Goal: Task Accomplishment & Management: Use online tool/utility

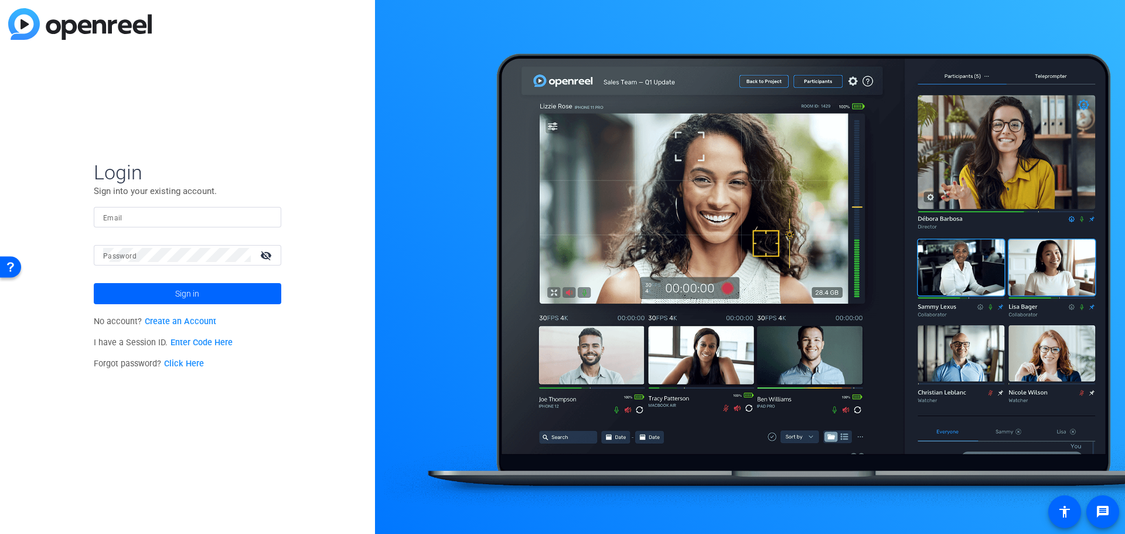
click at [124, 213] on input "Email" at bounding box center [187, 217] width 169 height 14
paste input "jack.stenner@victorinsurance.com"
type input "jack.stenner@victorinsurance.com"
click at [126, 254] on mat-label "Password" at bounding box center [119, 256] width 33 height 8
click at [178, 289] on span "Sign in" at bounding box center [187, 293] width 24 height 29
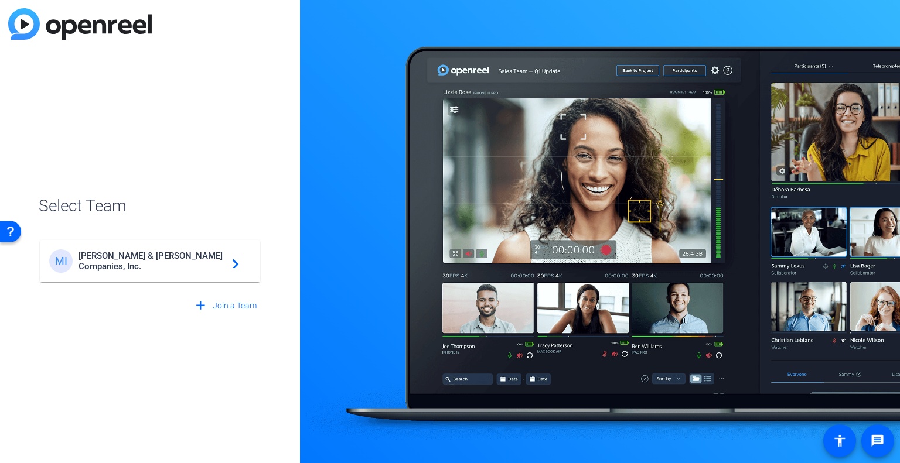
click at [156, 252] on div "MI Marsh & McLennan Companies, Inc. navigate_next" at bounding box center [150, 261] width 202 height 23
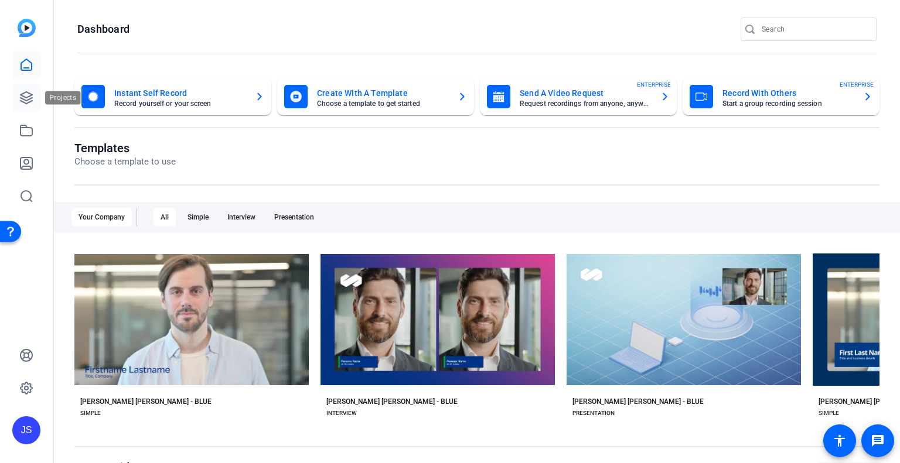
click at [23, 99] on icon at bounding box center [27, 98] width 12 height 12
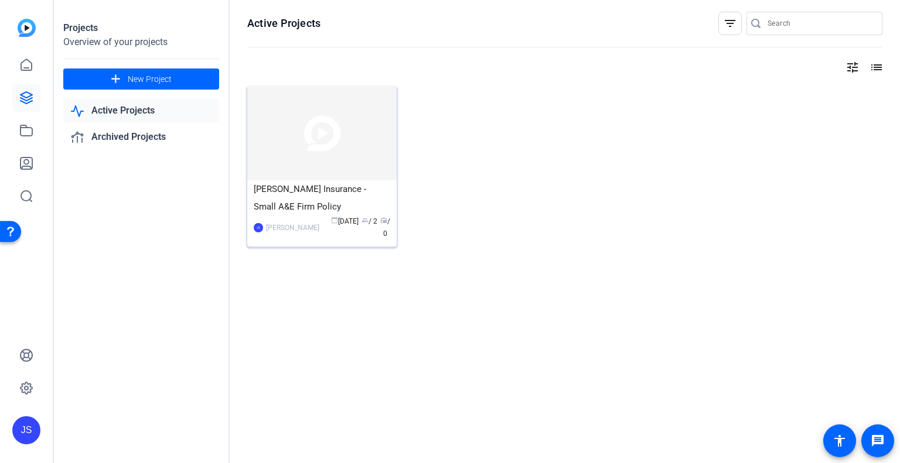
click at [284, 187] on div "Victor Insurance - Small A&E Firm Policy" at bounding box center [322, 197] width 137 height 35
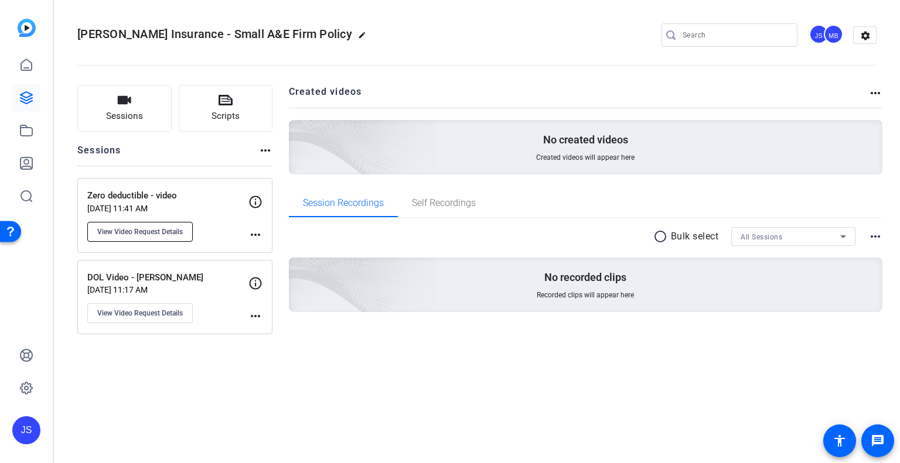
click at [161, 227] on span "View Video Request Details" at bounding box center [140, 231] width 86 height 9
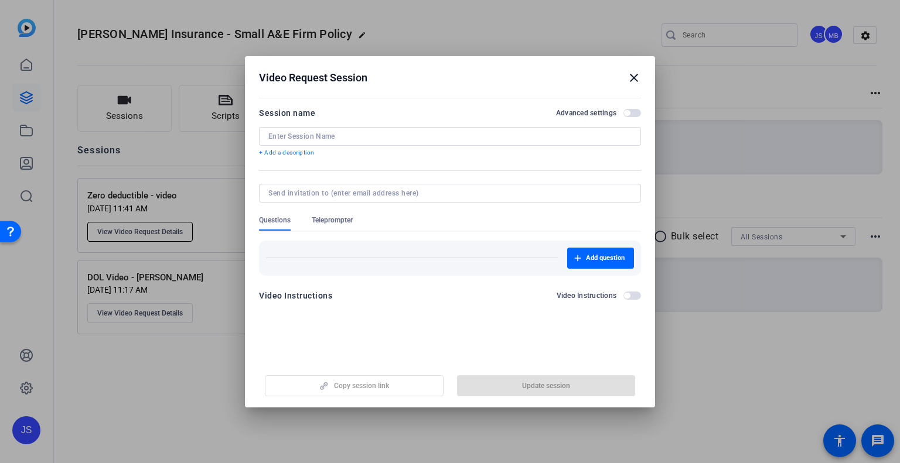
type input "Zero deductible - video"
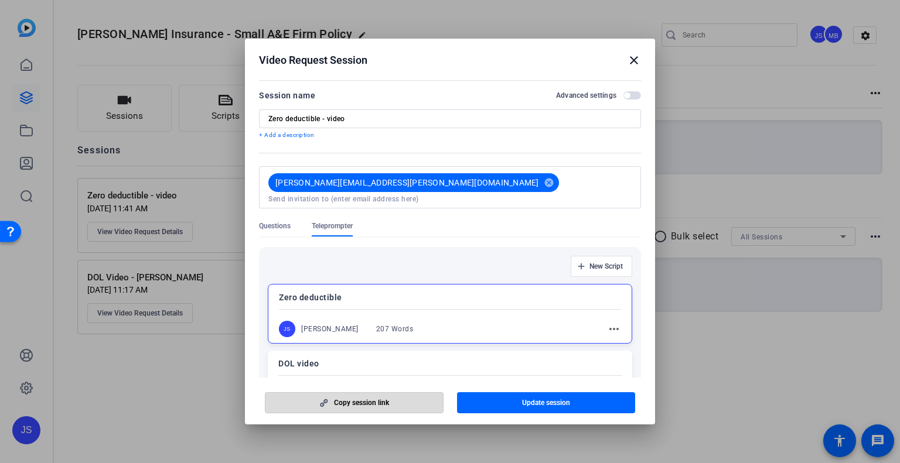
click at [362, 406] on span "Copy session link" at bounding box center [361, 402] width 55 height 9
click at [633, 58] on mat-icon "close" at bounding box center [634, 60] width 14 height 14
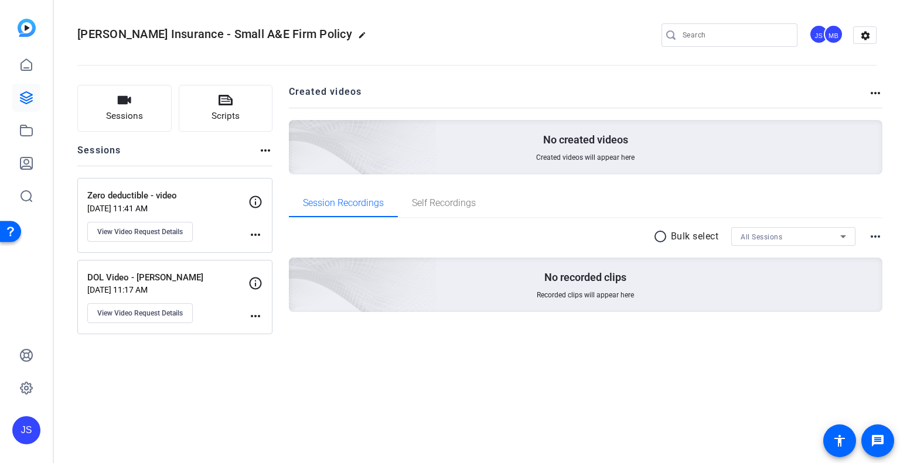
click at [210, 206] on p "Sep 26, 2025 @ 11:41 AM" at bounding box center [167, 208] width 161 height 9
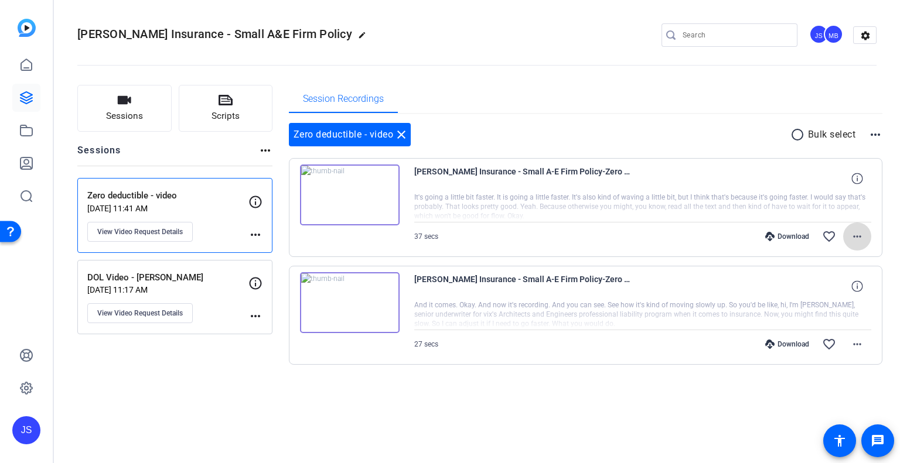
click at [851, 231] on mat-icon "more_horiz" at bounding box center [857, 237] width 14 height 14
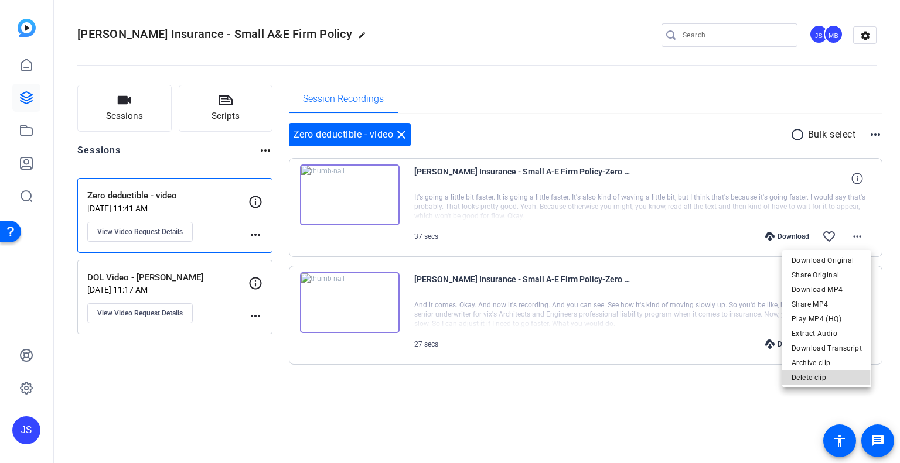
click at [798, 379] on span "Delete clip" at bounding box center [827, 378] width 70 height 14
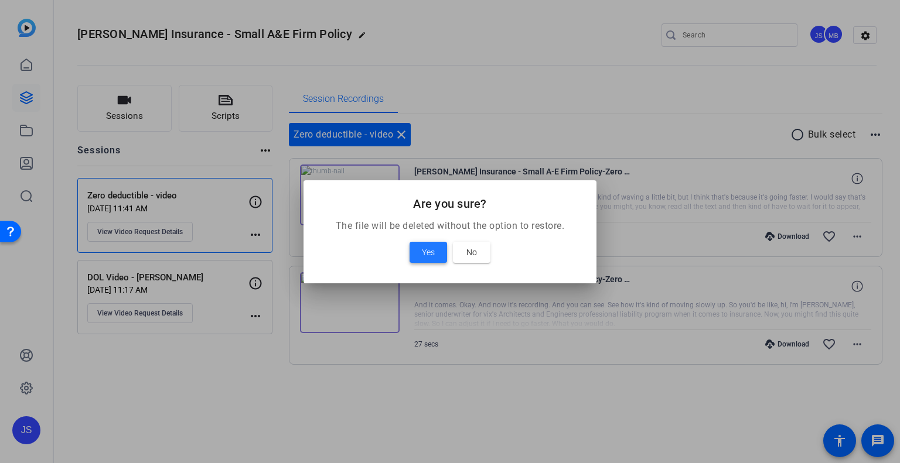
click at [435, 253] on span at bounding box center [429, 252] width 38 height 28
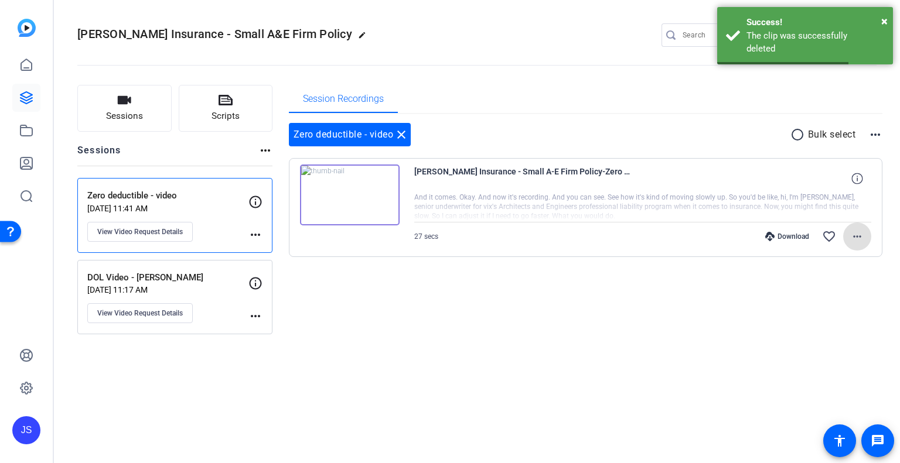
click at [855, 234] on mat-icon "more_horiz" at bounding box center [857, 237] width 14 height 14
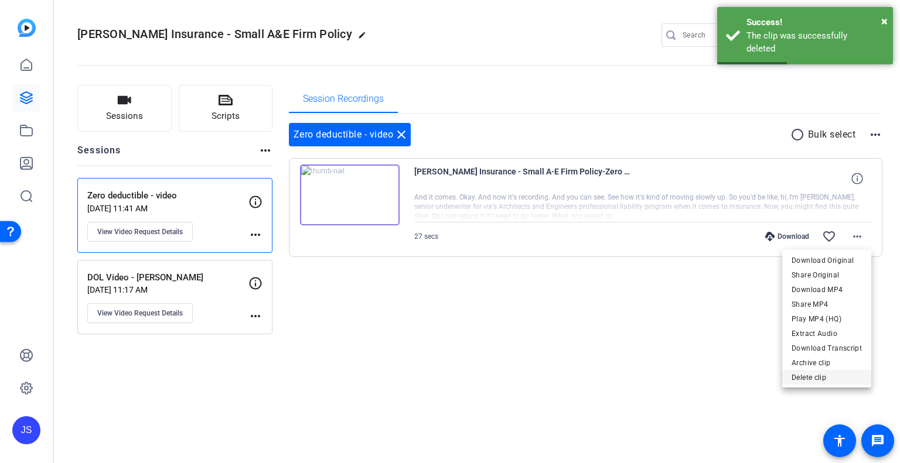
click at [793, 379] on span "Delete clip" at bounding box center [827, 378] width 70 height 14
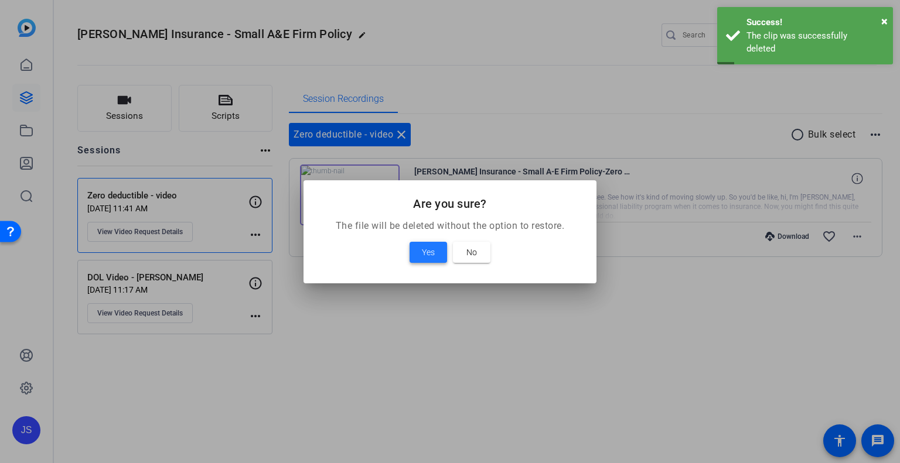
click at [417, 253] on span at bounding box center [429, 252] width 38 height 28
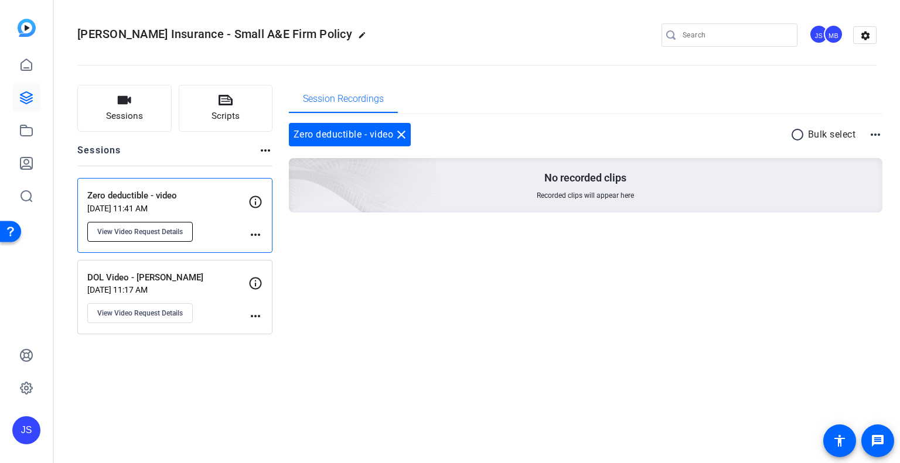
click at [172, 229] on span "View Video Request Details" at bounding box center [140, 231] width 86 height 9
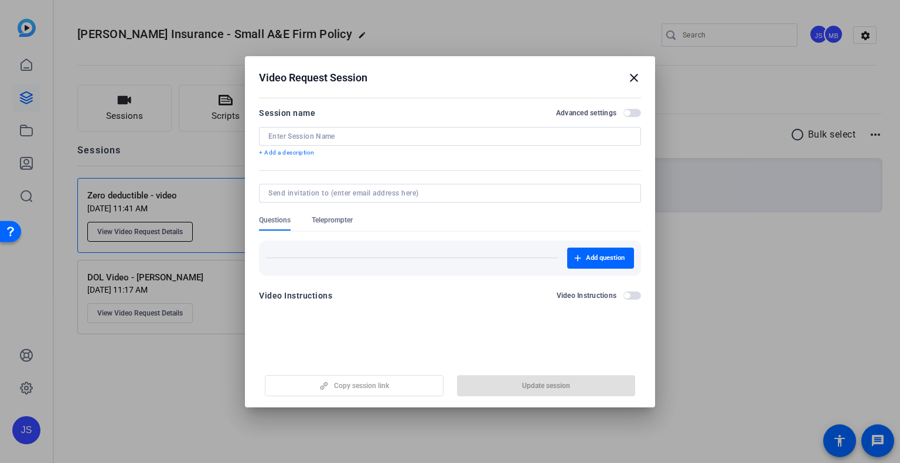
type input "Zero deductible - video"
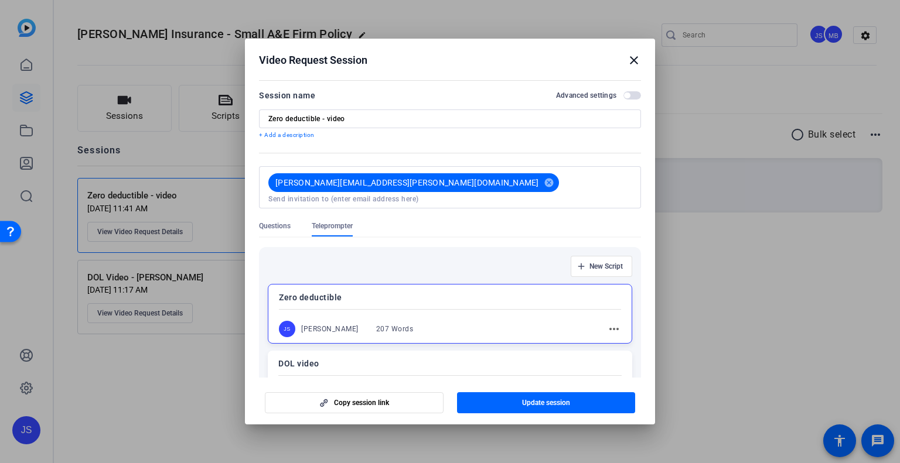
click at [632, 56] on mat-icon "close" at bounding box center [634, 60] width 14 height 14
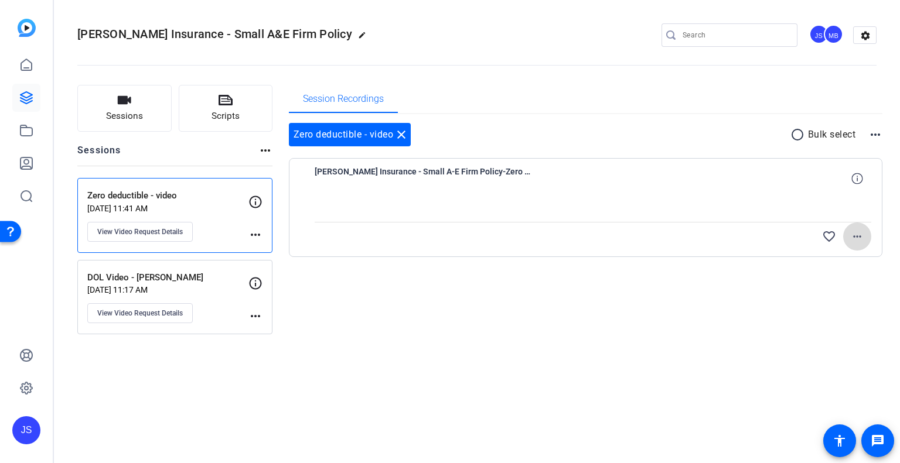
click at [853, 233] on mat-icon "more_horiz" at bounding box center [857, 237] width 14 height 14
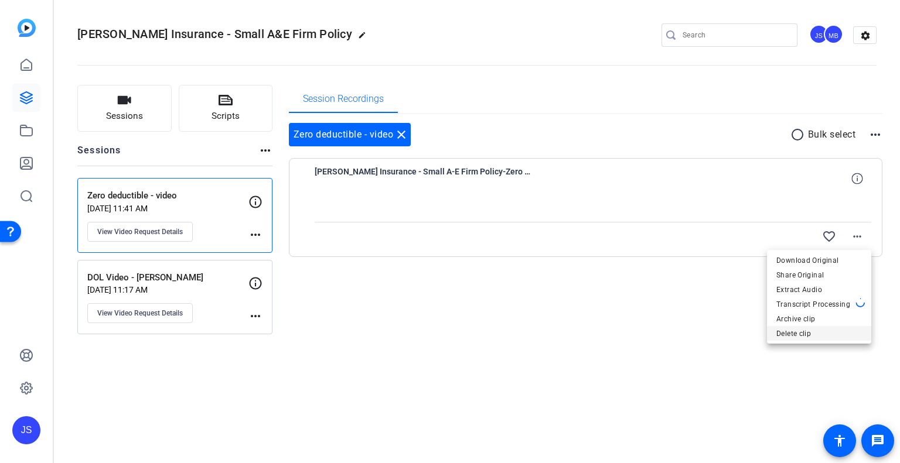
click at [778, 335] on span "Delete clip" at bounding box center [819, 334] width 86 height 14
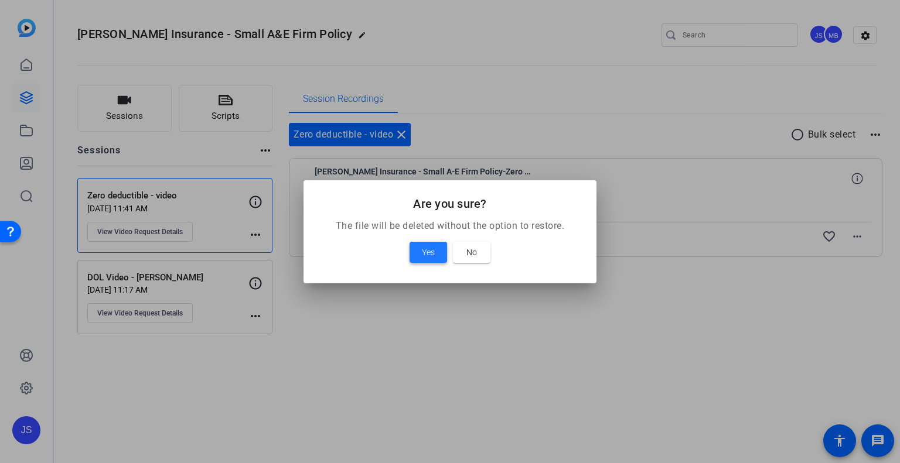
click at [422, 255] on span "Yes" at bounding box center [428, 253] width 13 height 14
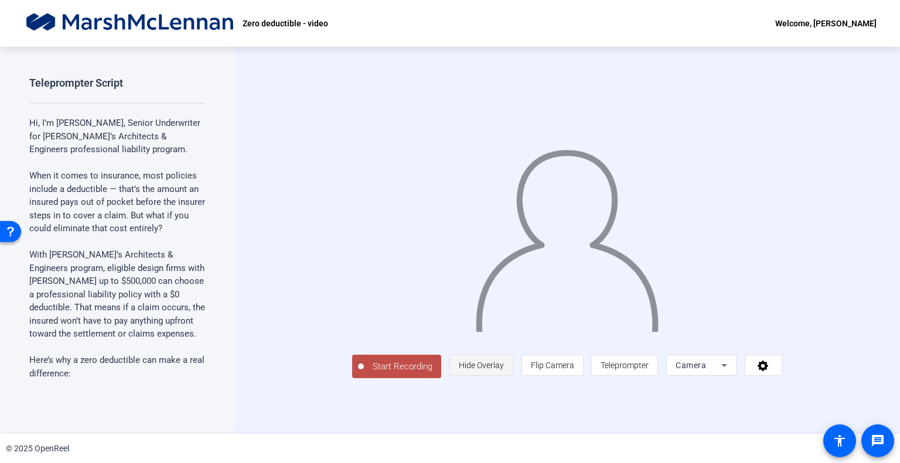
click at [504, 370] on span "Hide Overlay" at bounding box center [481, 365] width 45 height 9
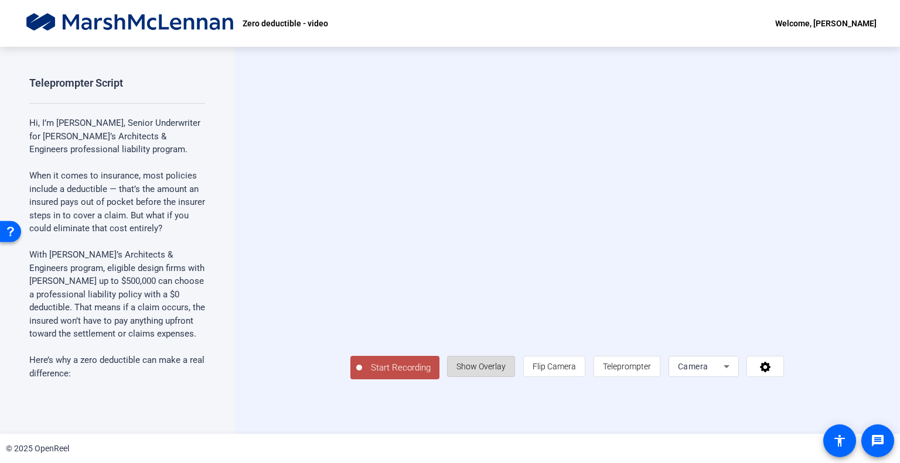
click at [506, 371] on span "Show Overlay" at bounding box center [480, 366] width 49 height 9
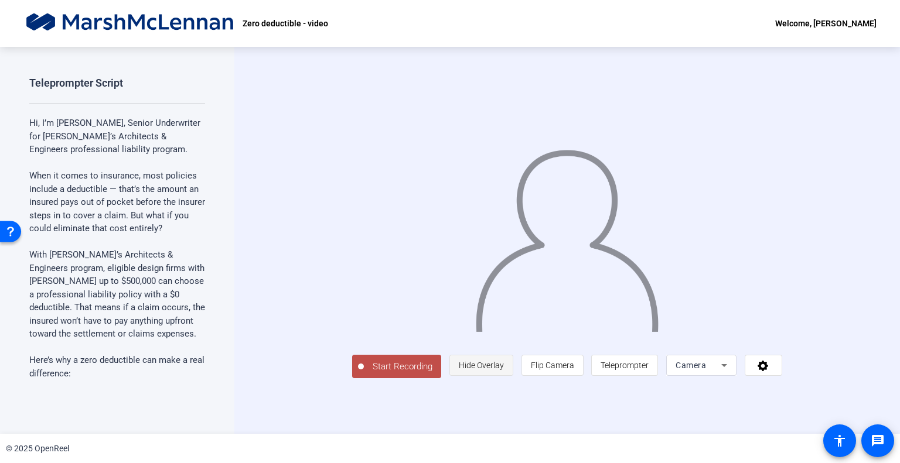
click at [504, 370] on span "Hide Overlay" at bounding box center [481, 365] width 45 height 9
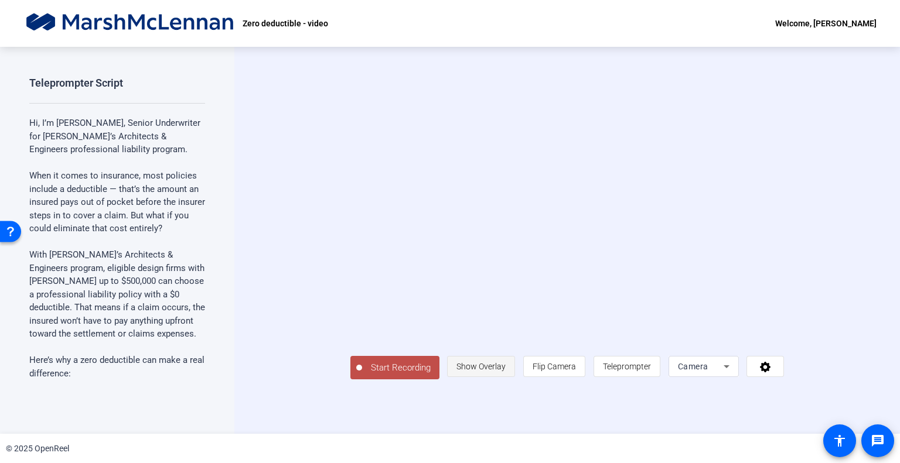
click at [506, 371] on span "Show Overlay" at bounding box center [480, 366] width 49 height 9
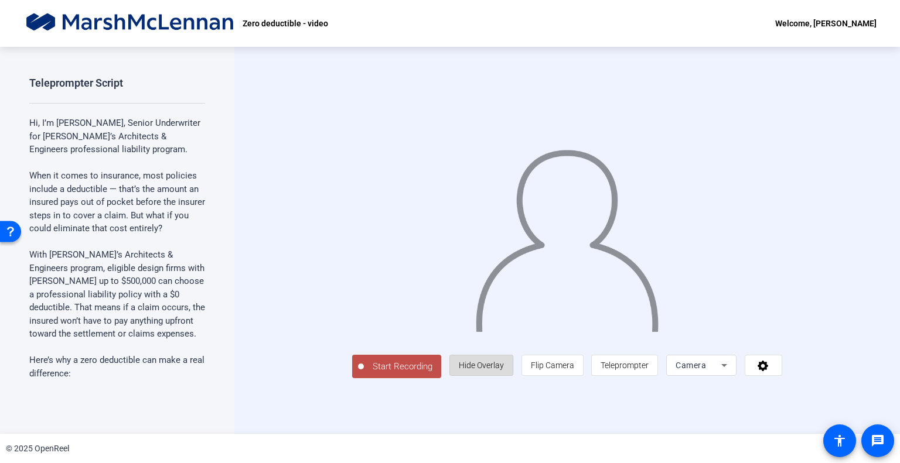
click at [504, 370] on span "Hide Overlay" at bounding box center [481, 365] width 45 height 9
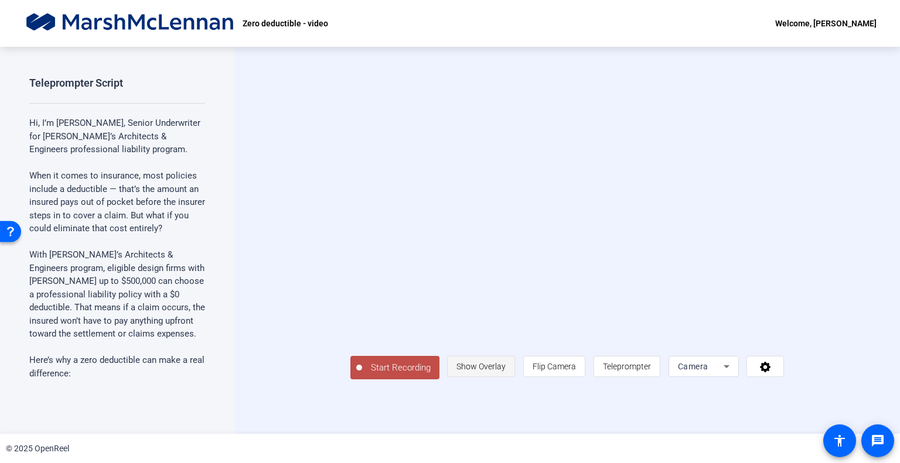
click at [506, 371] on span "Show Overlay" at bounding box center [480, 366] width 49 height 9
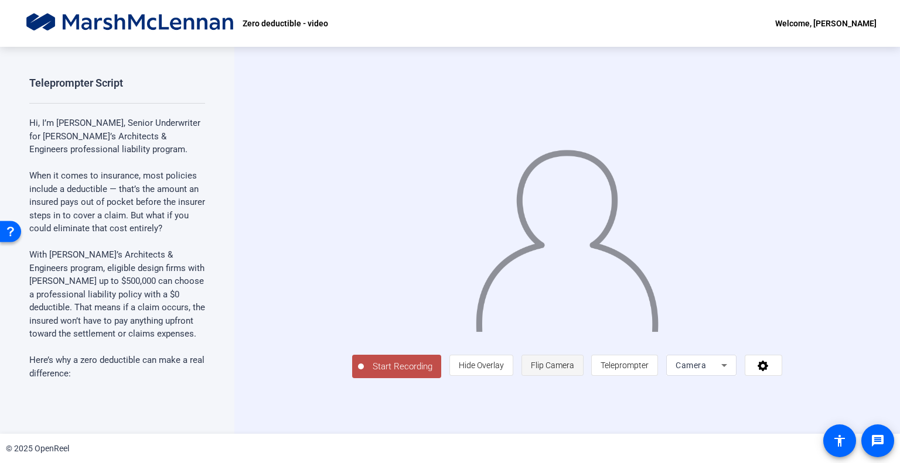
click at [574, 370] on span "Flip Camera" at bounding box center [552, 365] width 43 height 9
click at [649, 370] on span "Teleprompter" at bounding box center [625, 365] width 48 height 9
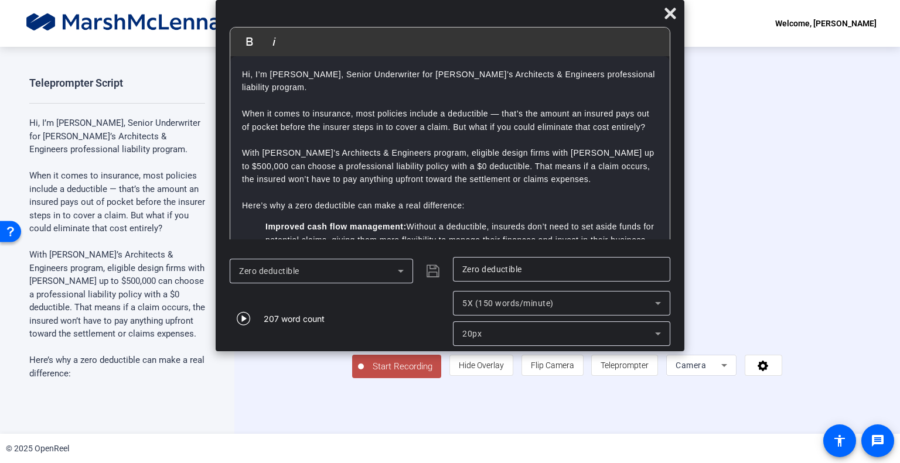
drag, startPoint x: 617, startPoint y: 2, endPoint x: 638, endPoint y: 28, distance: 32.5
click at [638, 28] on div "Bold Italic Hi, I’m [PERSON_NAME], Senior Underwriter for [PERSON_NAME]’s Archi…" at bounding box center [450, 176] width 469 height 352
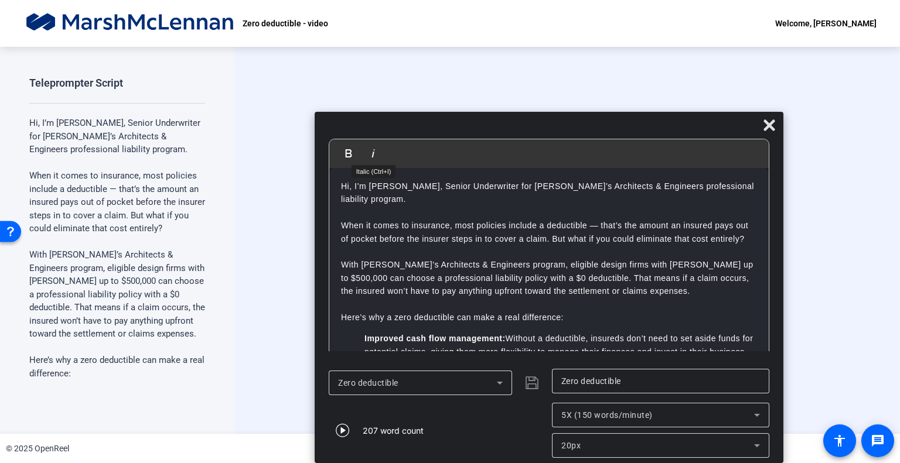
drag, startPoint x: 274, startPoint y: 9, endPoint x: 373, endPoint y: 166, distance: 185.3
click at [373, 166] on div "Bold Italic Hi, I’m [PERSON_NAME], Senior Underwriter for [PERSON_NAME]’s Archi…" at bounding box center [549, 288] width 469 height 352
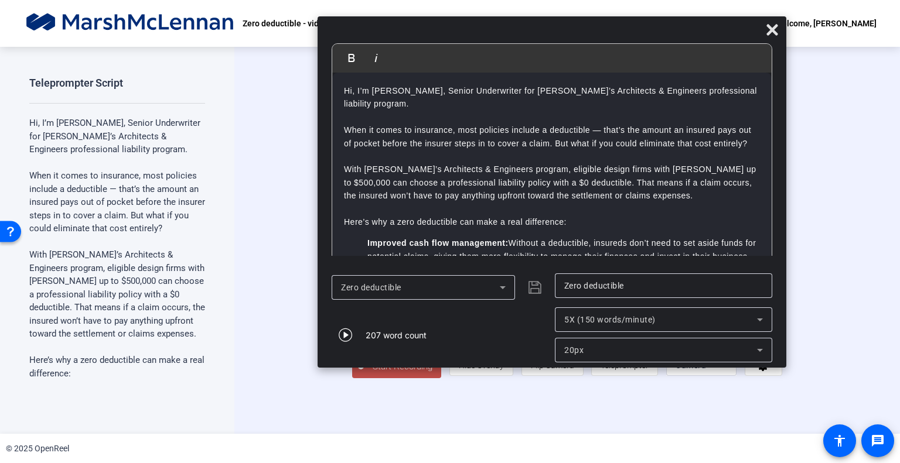
drag, startPoint x: 410, startPoint y: 128, endPoint x: 413, endPoint y: 33, distance: 95.0
click at [413, 33] on div at bounding box center [552, 32] width 469 height 21
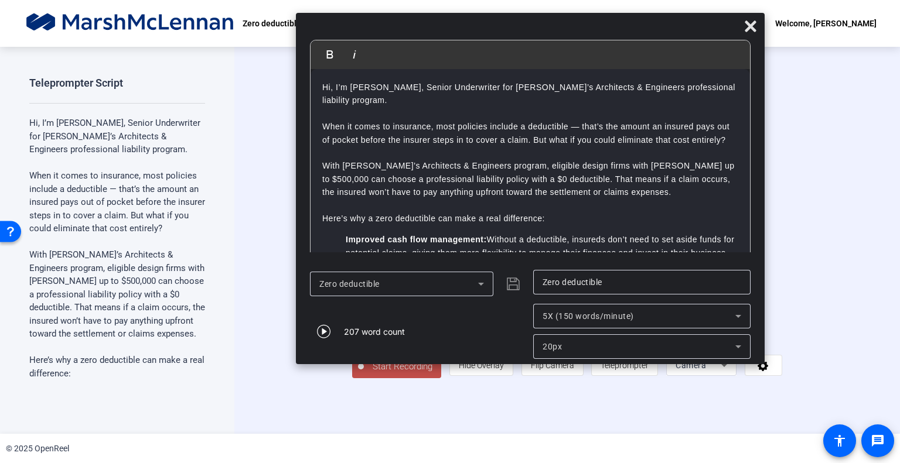
drag, startPoint x: 451, startPoint y: 41, endPoint x: 429, endPoint y: 37, distance: 22.1
click at [429, 37] on div at bounding box center [530, 29] width 469 height 21
click at [563, 320] on span "5X (150 words/minute)" at bounding box center [588, 316] width 91 height 9
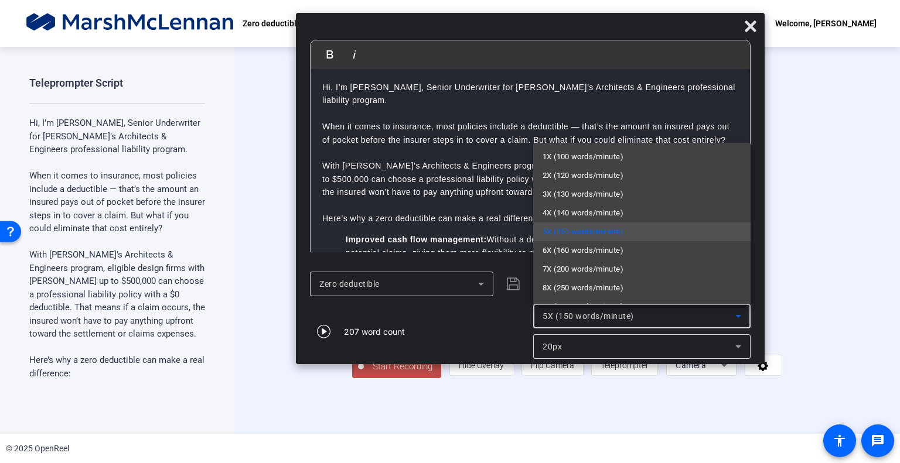
click at [563, 320] on div at bounding box center [450, 231] width 900 height 463
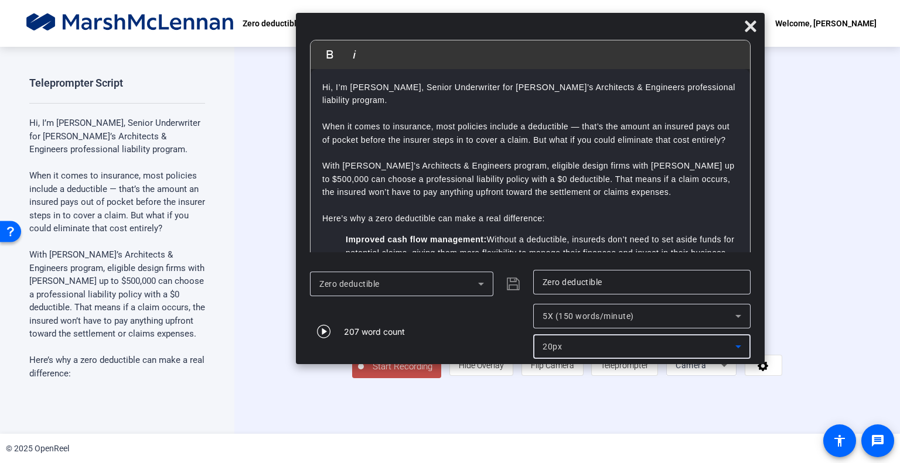
click at [555, 347] on span "20px" at bounding box center [552, 346] width 19 height 9
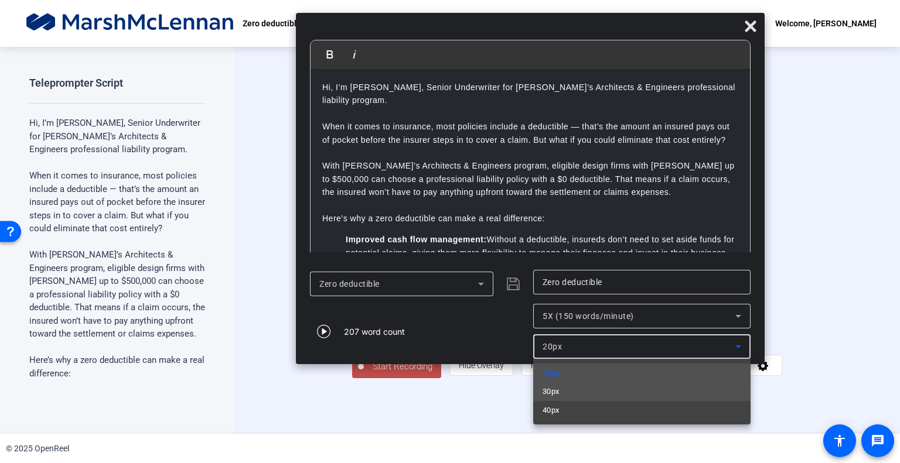
click at [552, 393] on span "30px" at bounding box center [551, 392] width 17 height 14
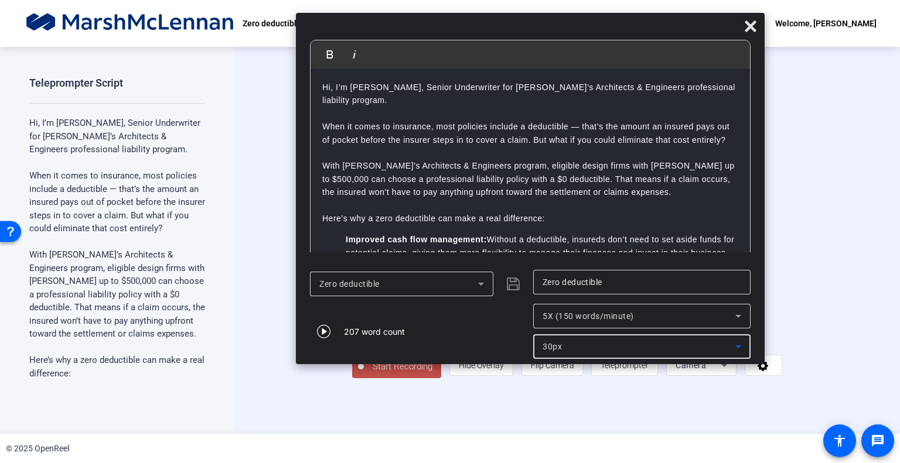
click at [548, 344] on span "30px" at bounding box center [552, 346] width 19 height 9
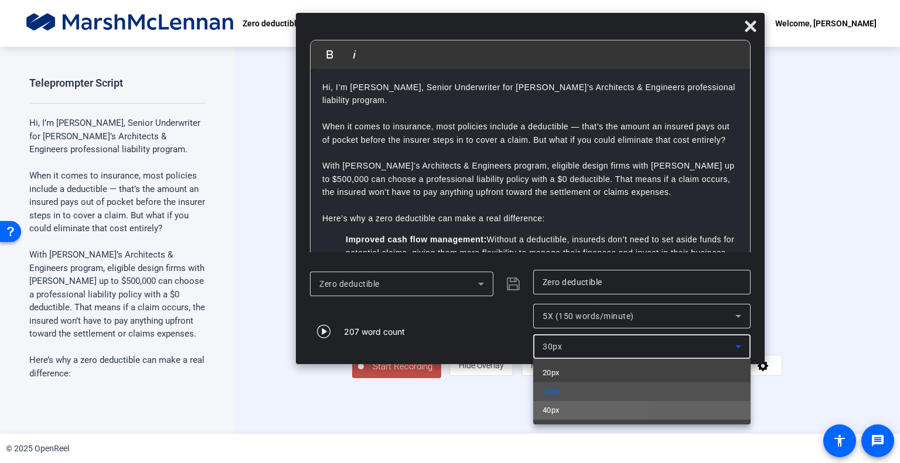
click at [551, 411] on span "40px" at bounding box center [551, 411] width 17 height 14
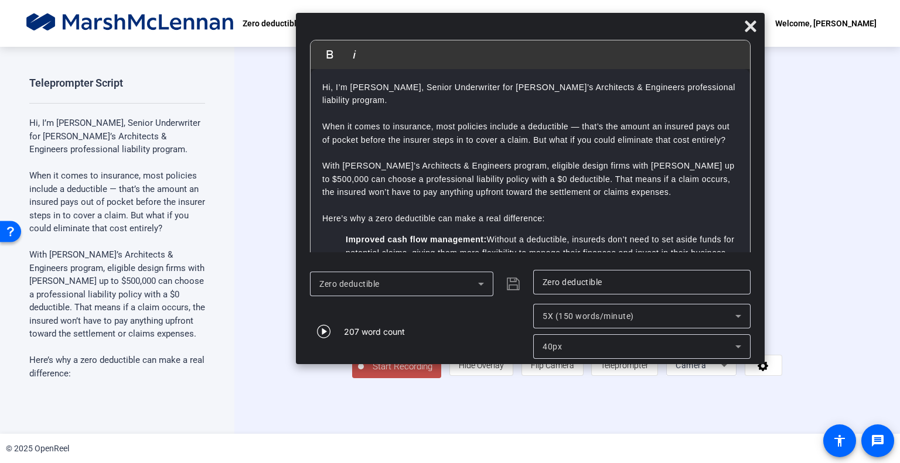
click at [555, 336] on div "40px" at bounding box center [642, 347] width 199 height 25
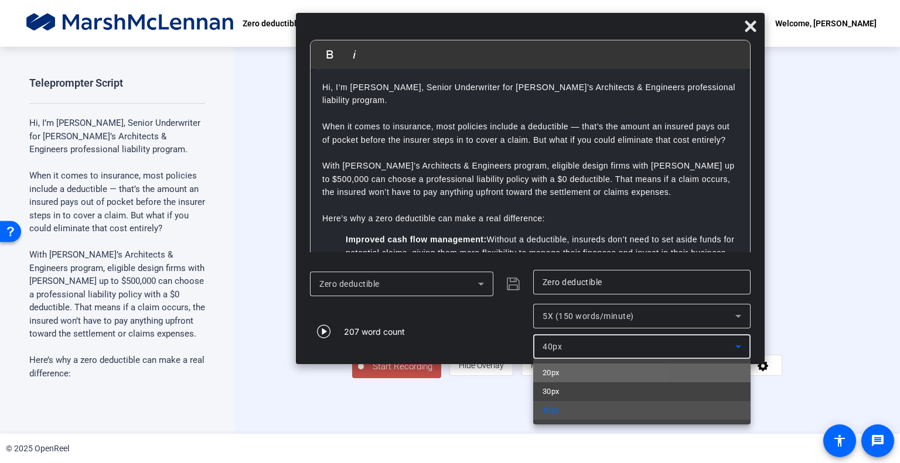
click at [561, 377] on mat-option "20px" at bounding box center [641, 373] width 217 height 19
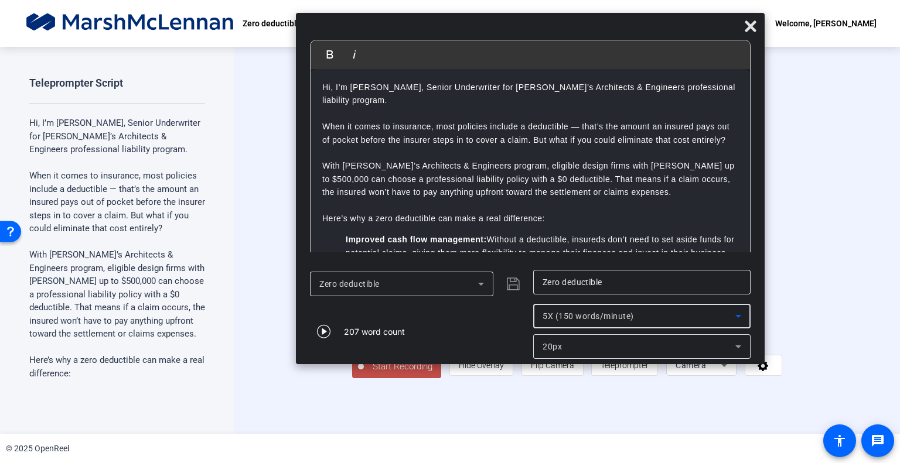
click at [587, 316] on span "5X (150 words/minute)" at bounding box center [588, 316] width 91 height 9
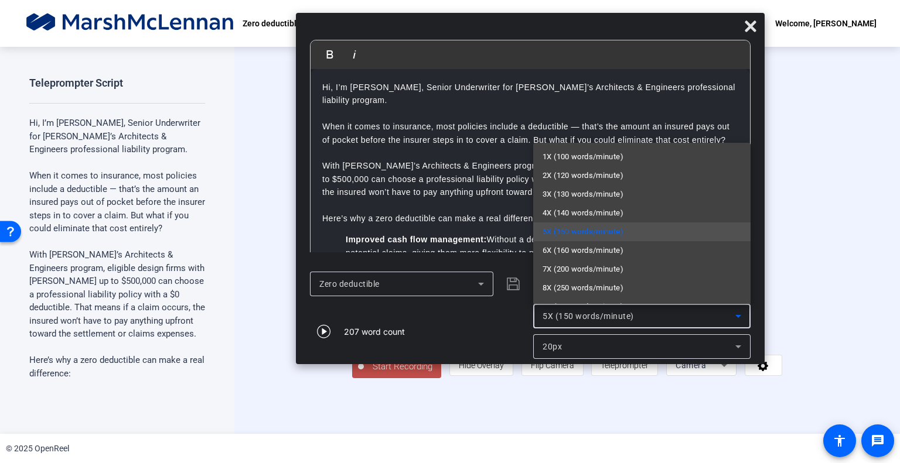
scroll to position [16, 0]
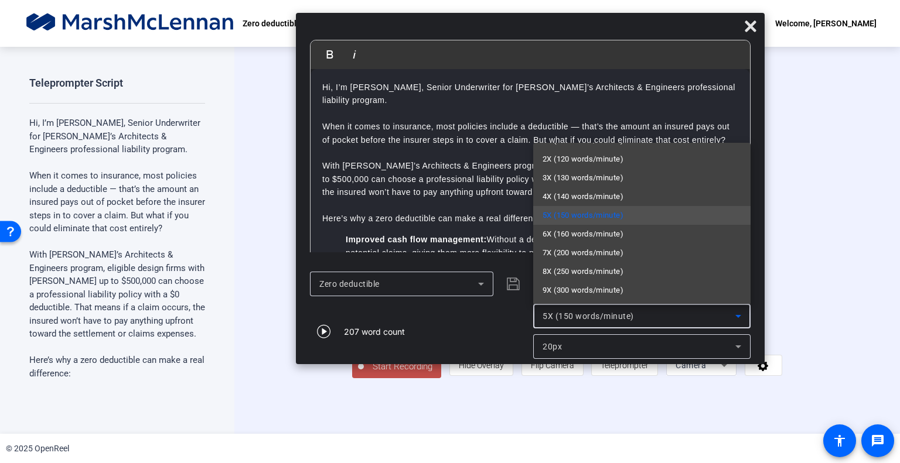
click at [750, 26] on div at bounding box center [450, 231] width 900 height 463
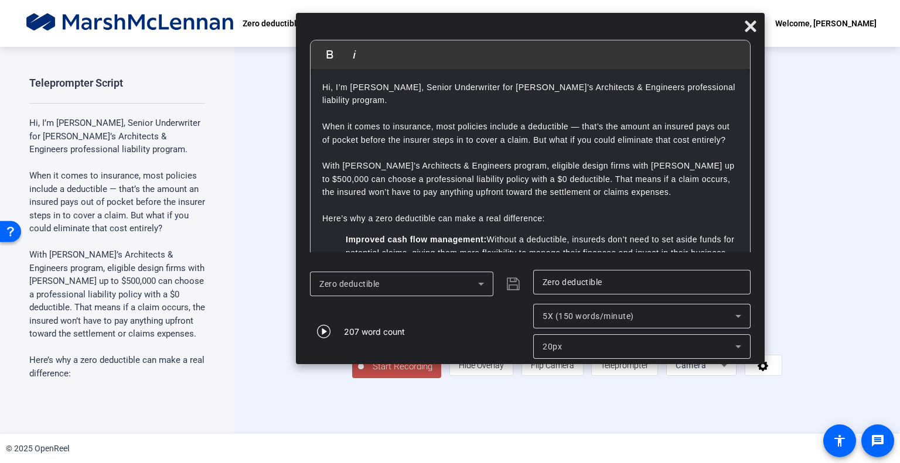
click at [750, 26] on icon at bounding box center [750, 26] width 11 height 11
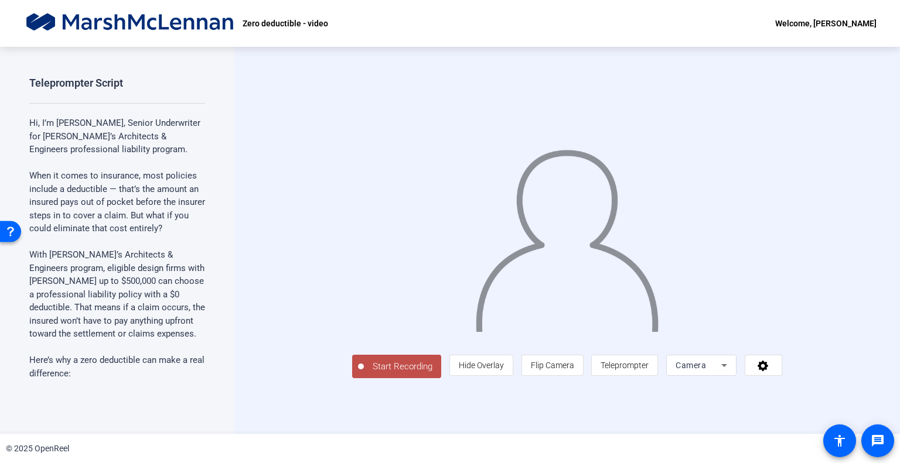
click at [364, 374] on span "Start Recording" at bounding box center [402, 366] width 77 height 13
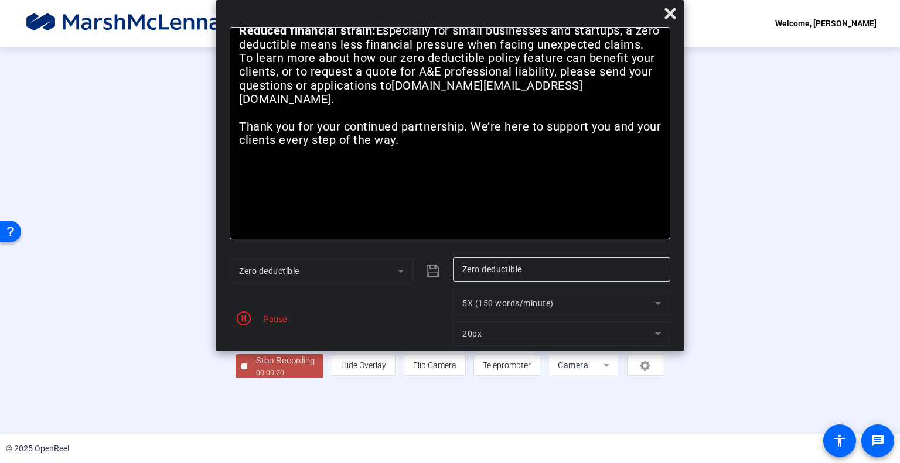
click at [467, 331] on mat-form-field "20px" at bounding box center [561, 334] width 217 height 25
click at [669, 13] on icon at bounding box center [669, 13] width 11 height 11
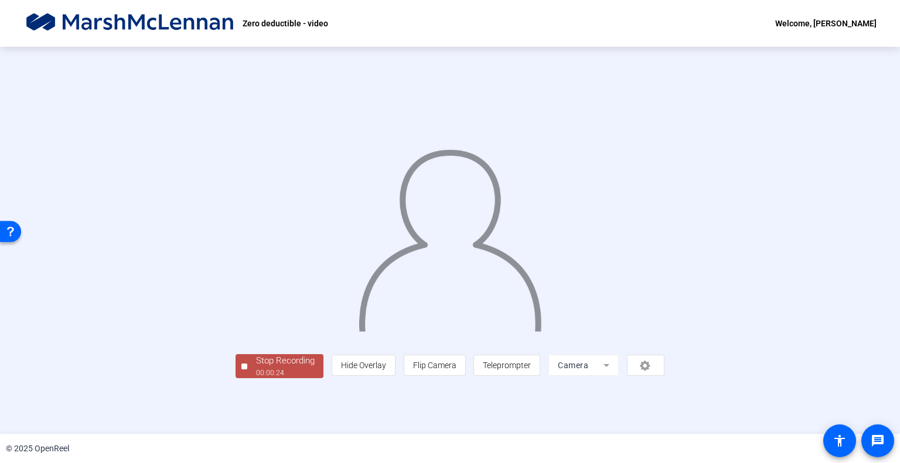
scroll to position [6, 0]
click at [256, 379] on div "00:00:25" at bounding box center [285, 373] width 59 height 11
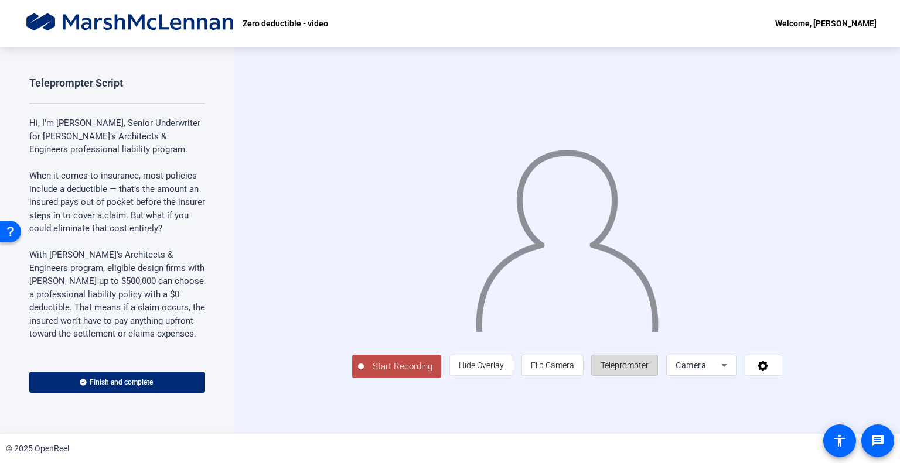
click at [649, 370] on span "Teleprompter" at bounding box center [625, 365] width 48 height 9
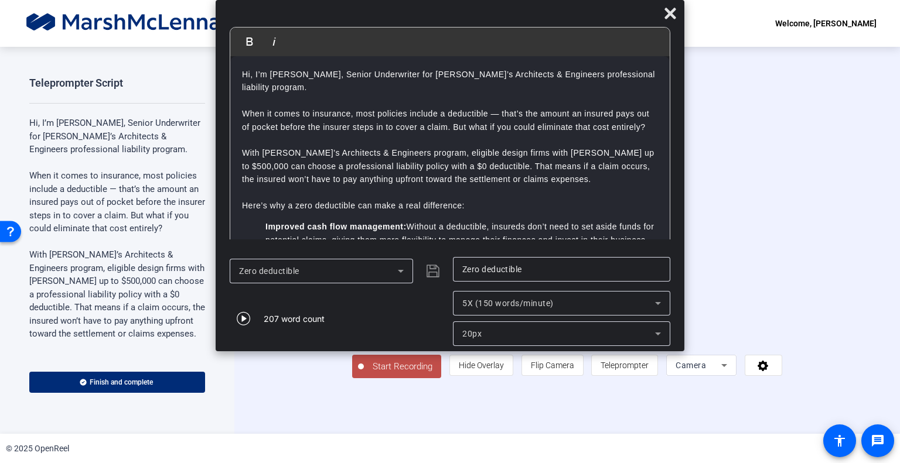
click at [550, 297] on div "5X (150 words/minute)" at bounding box center [558, 303] width 193 height 14
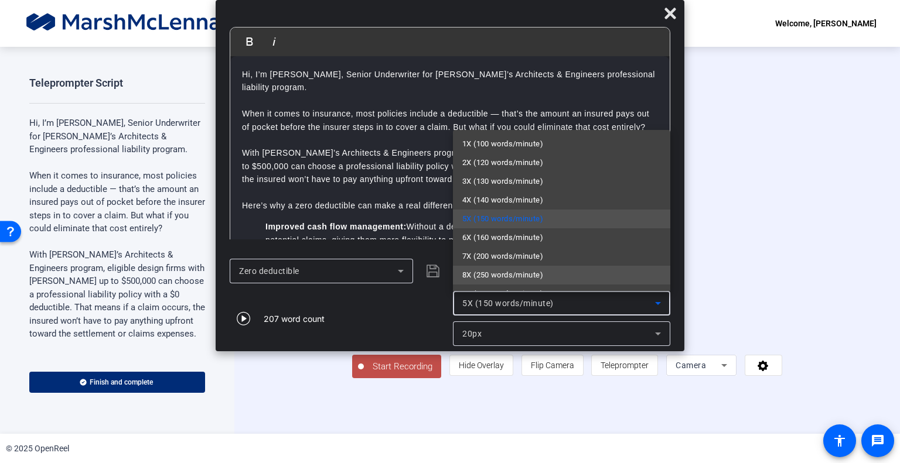
click at [509, 274] on span "8X (250 words/minute)" at bounding box center [502, 275] width 81 height 14
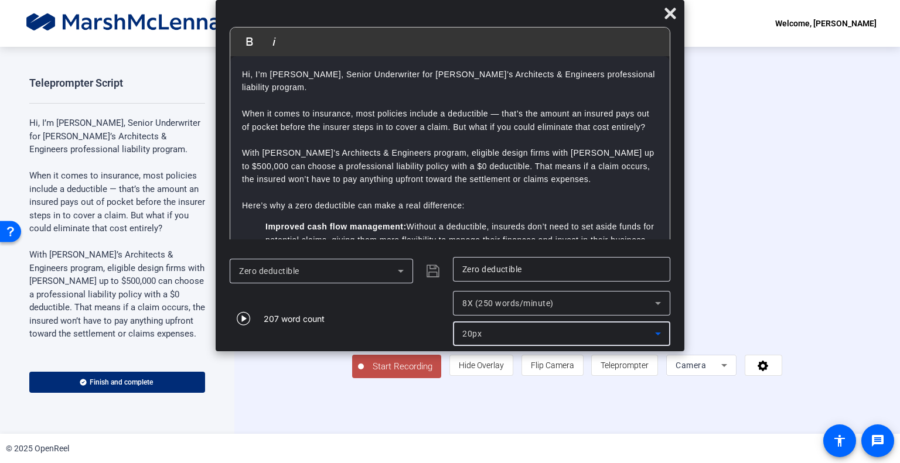
click at [471, 328] on div "20px" at bounding box center [558, 334] width 193 height 14
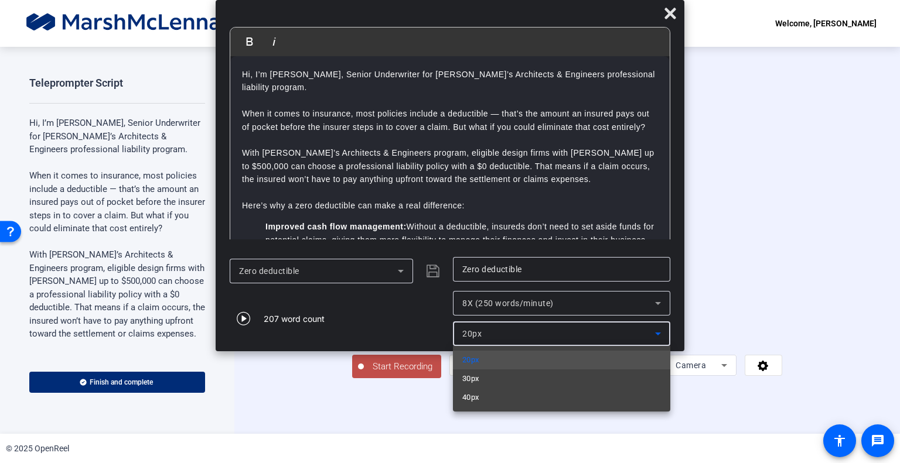
click at [471, 328] on div at bounding box center [450, 231] width 900 height 463
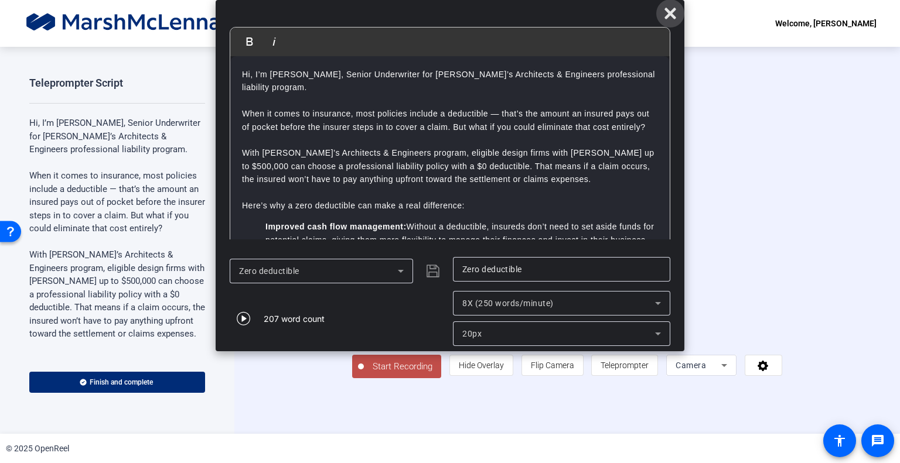
click at [666, 13] on icon at bounding box center [670, 13] width 14 height 14
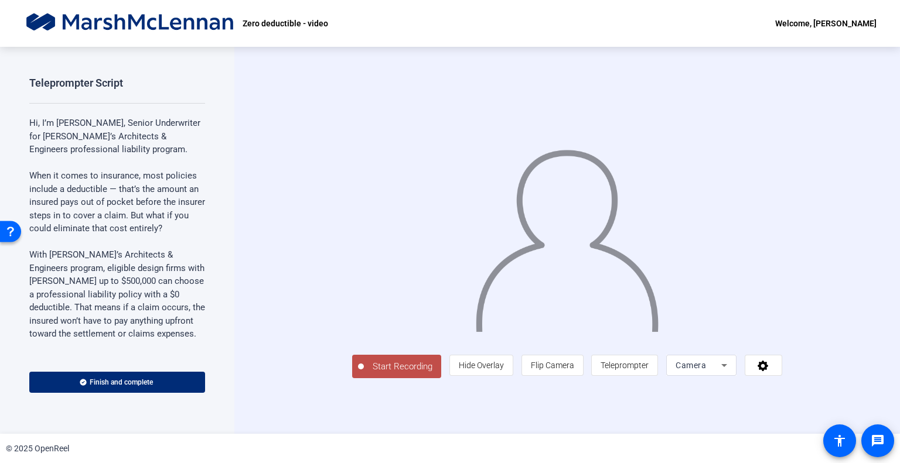
click at [364, 374] on span "Start Recording" at bounding box center [402, 366] width 77 height 13
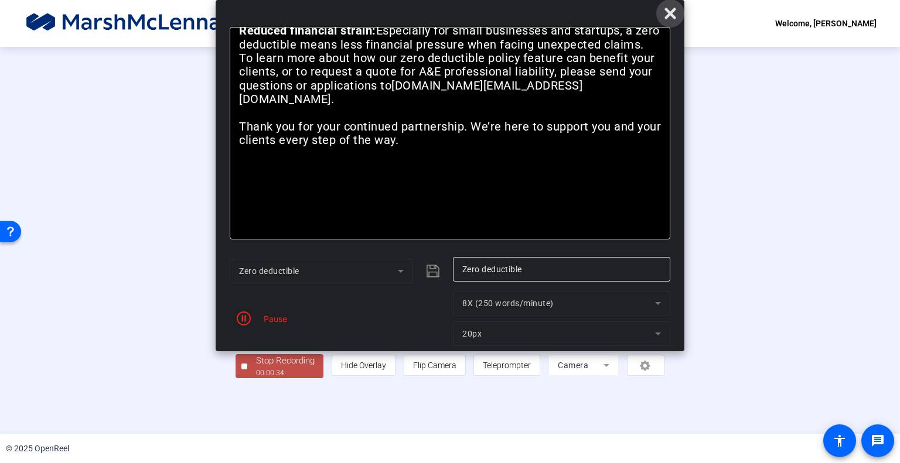
click at [668, 9] on icon at bounding box center [670, 13] width 14 height 14
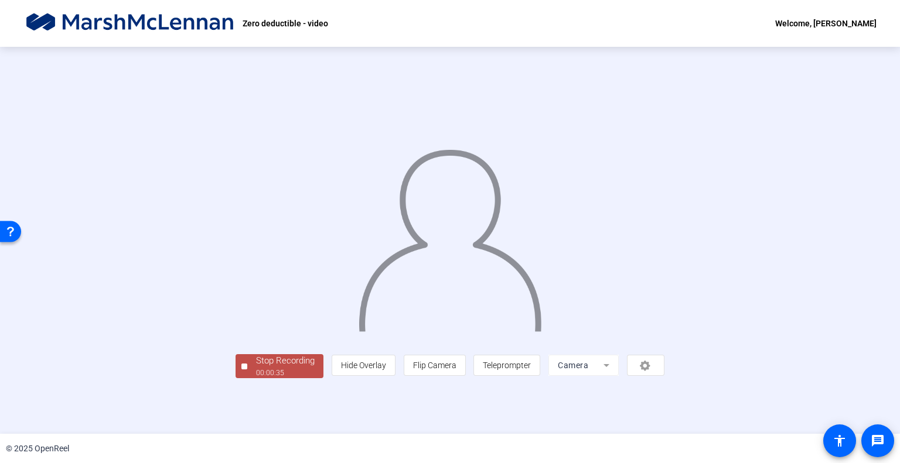
scroll to position [6, 0]
click at [256, 368] on div "Stop Recording" at bounding box center [285, 360] width 59 height 13
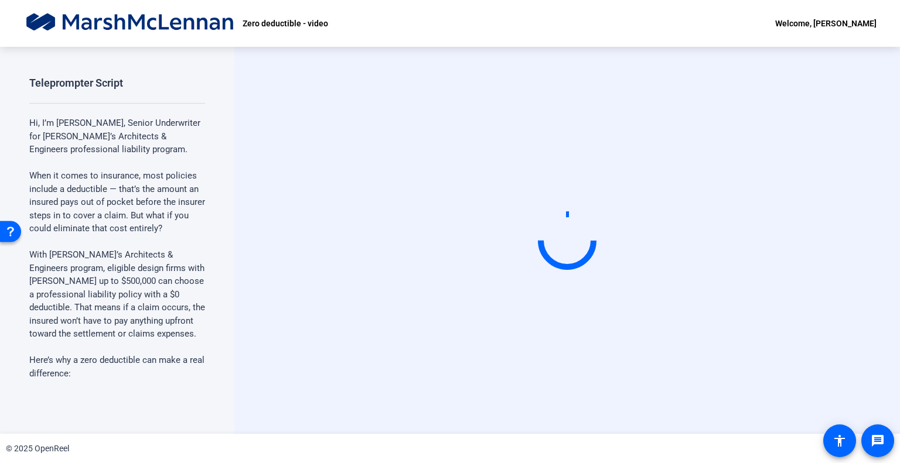
scroll to position [0, 0]
